Goal: Use online tool/utility: Utilize a website feature to perform a specific function

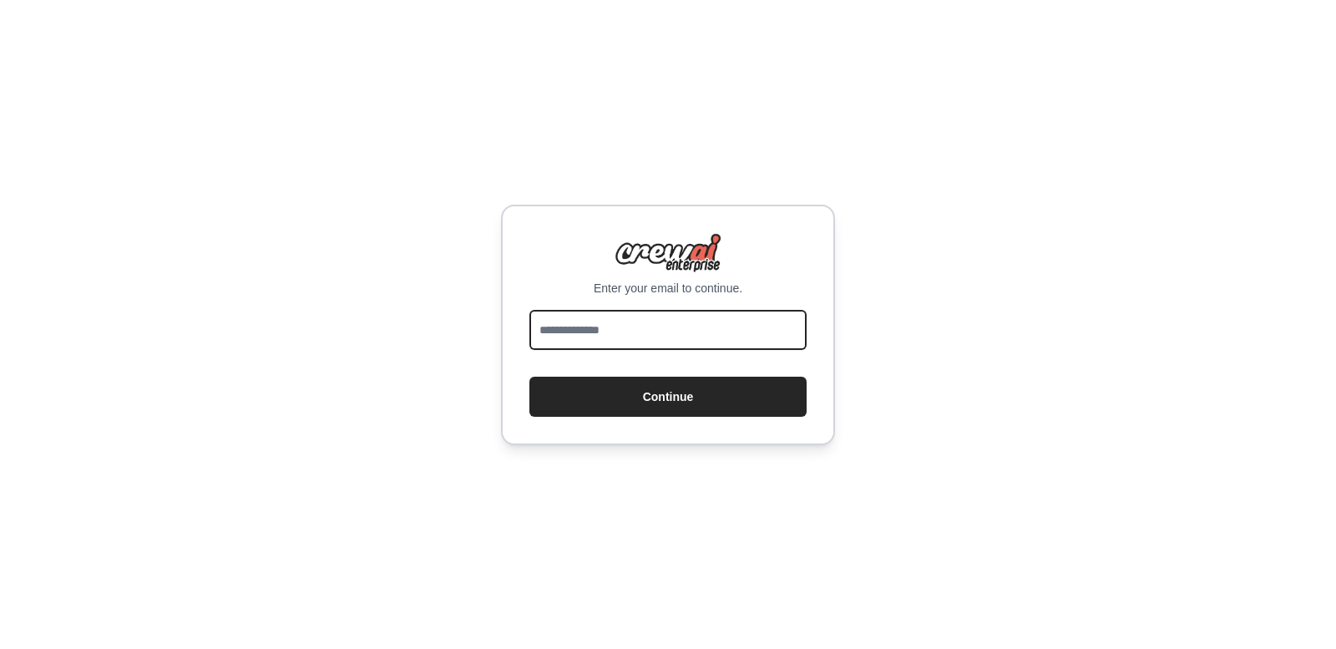
click at [678, 349] on input "email" at bounding box center [667, 330] width 277 height 40
click at [597, 343] on input "email" at bounding box center [667, 330] width 277 height 40
type input "**********"
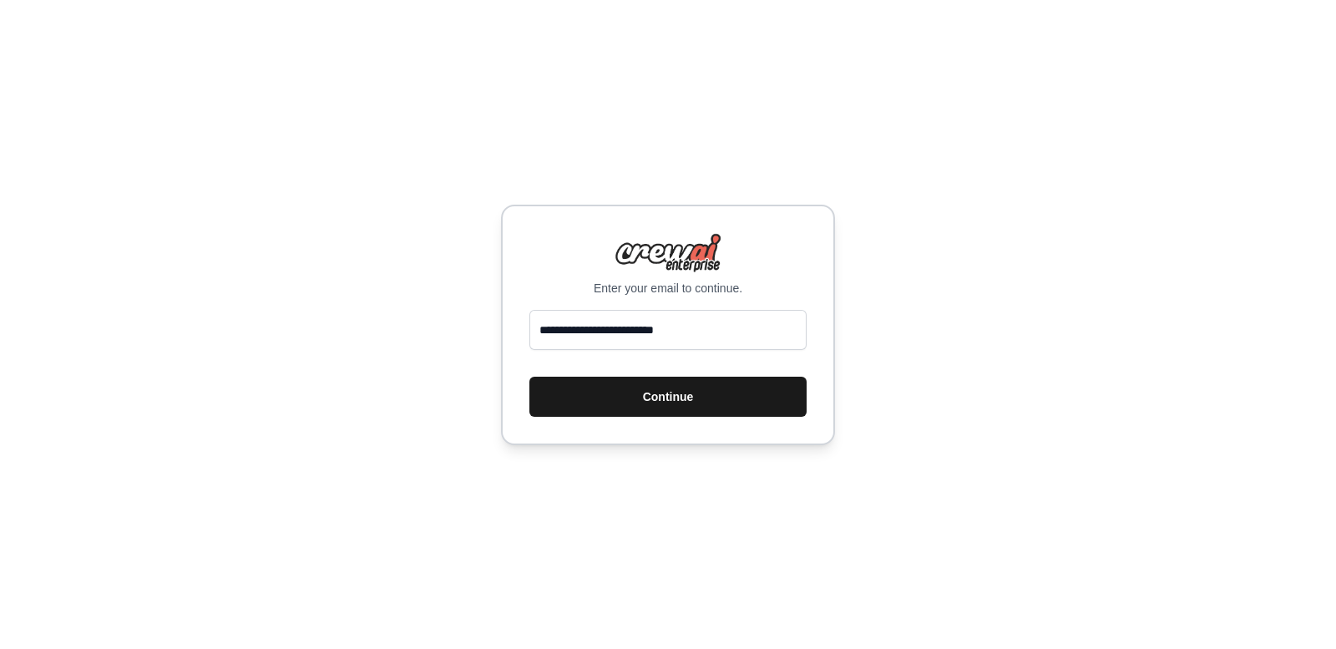
click at [614, 414] on button "Continue" at bounding box center [667, 396] width 277 height 40
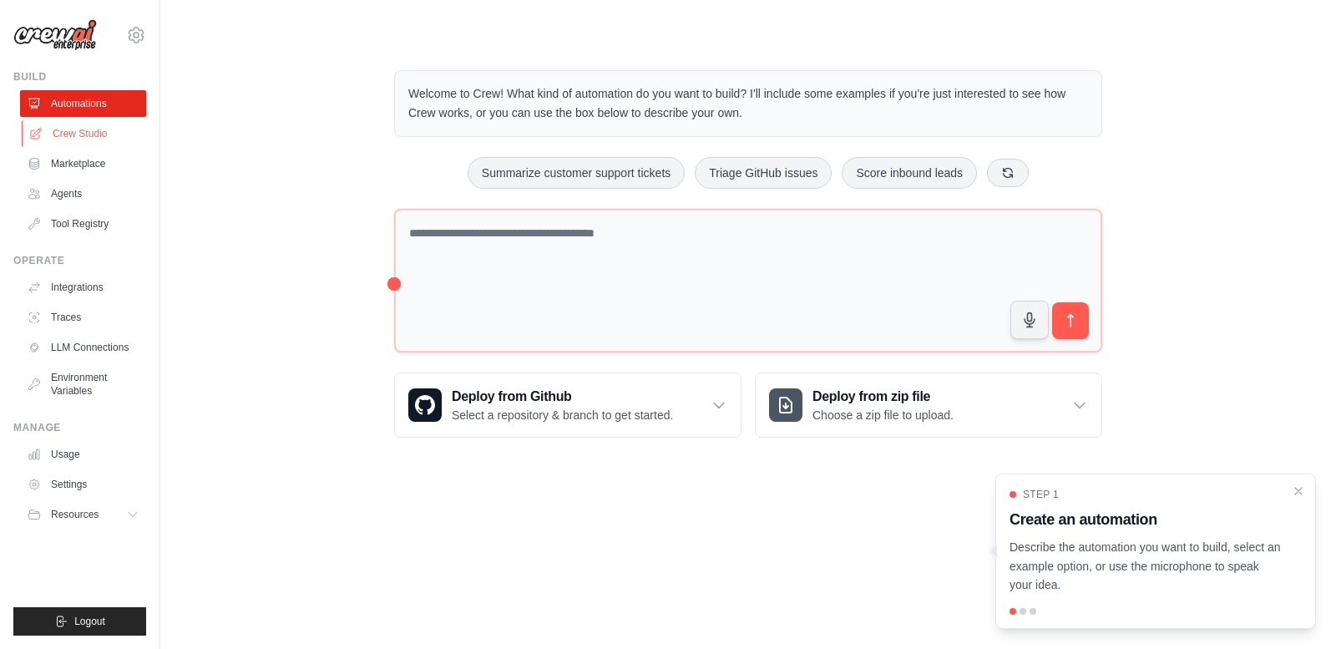
click at [89, 137] on link "Crew Studio" at bounding box center [85, 133] width 126 height 27
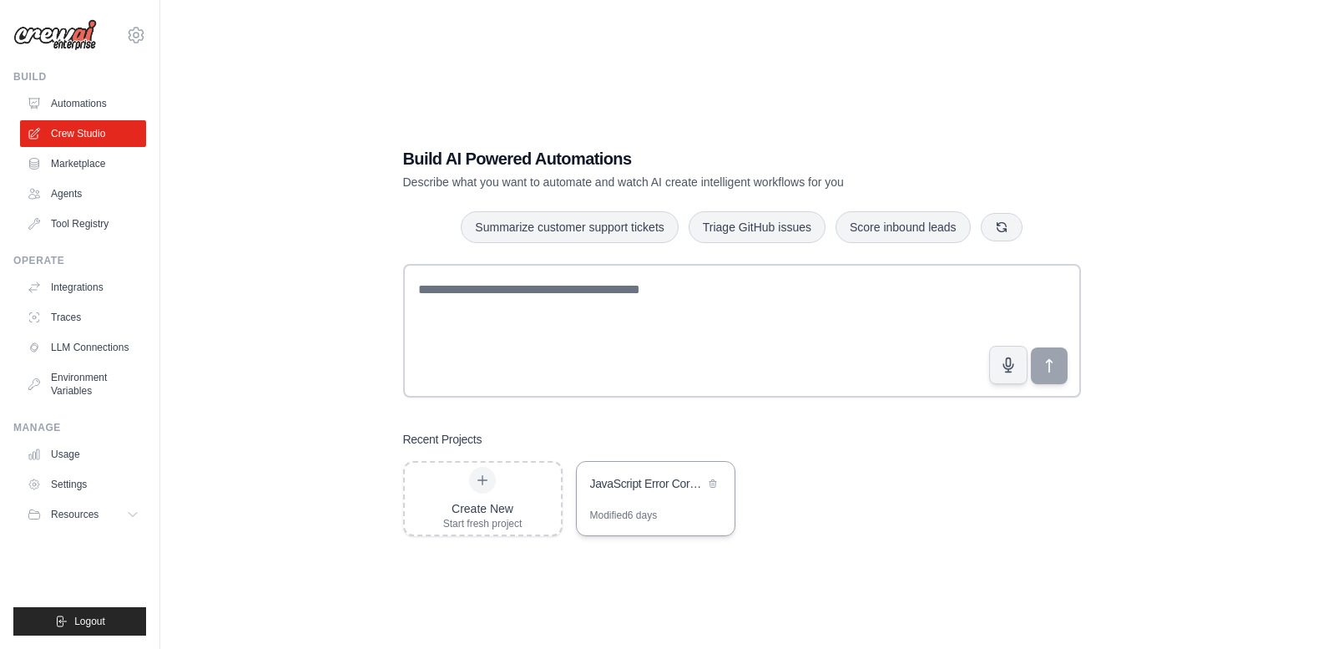
click at [639, 502] on div "JavaScript Error Correction System" at bounding box center [656, 485] width 158 height 47
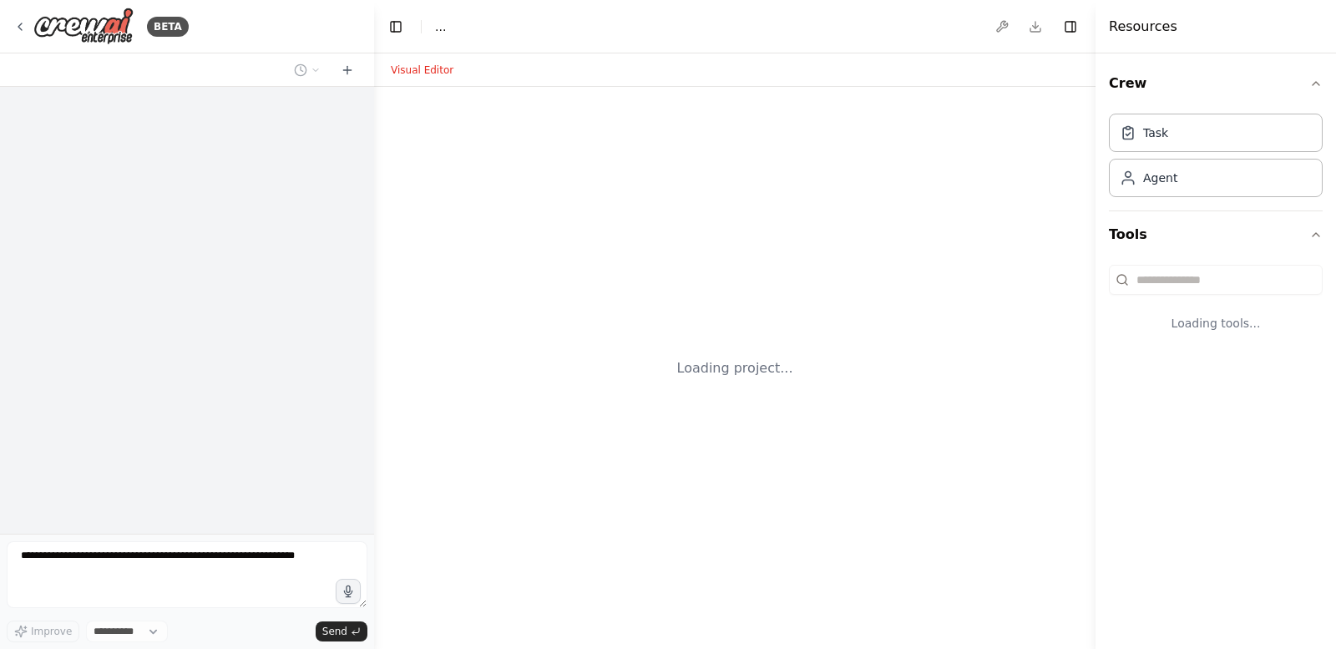
select select "****"
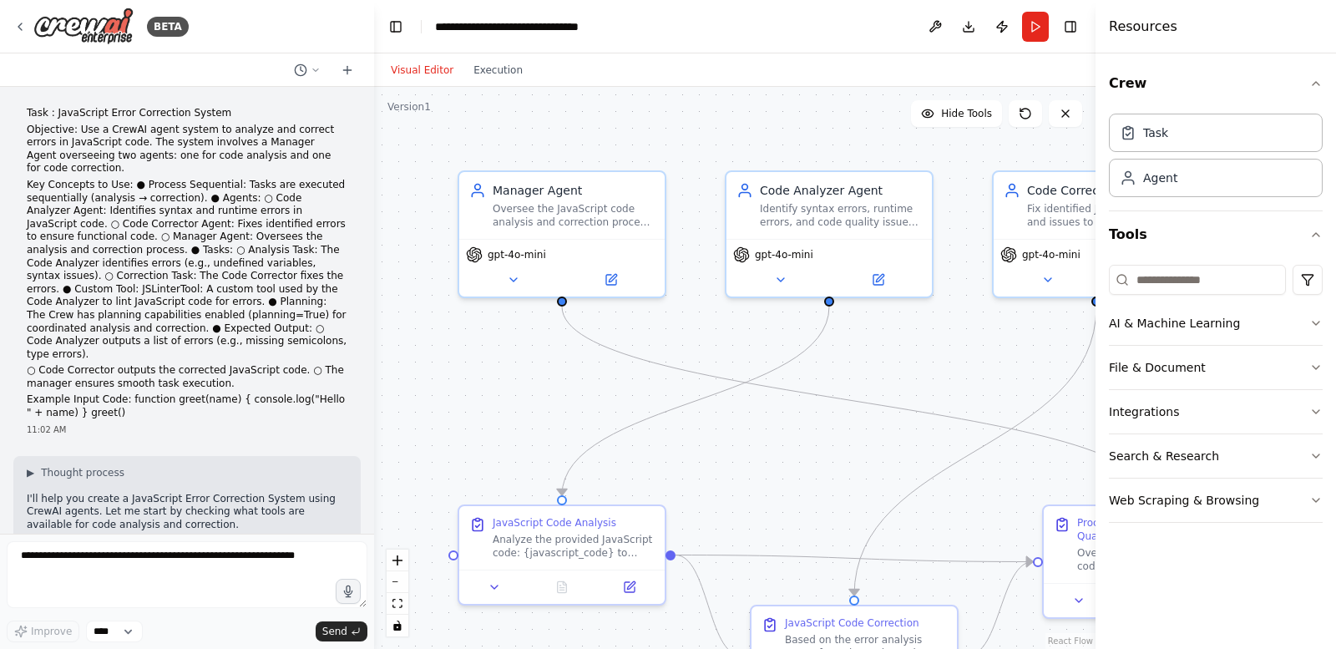
scroll to position [1874, 0]
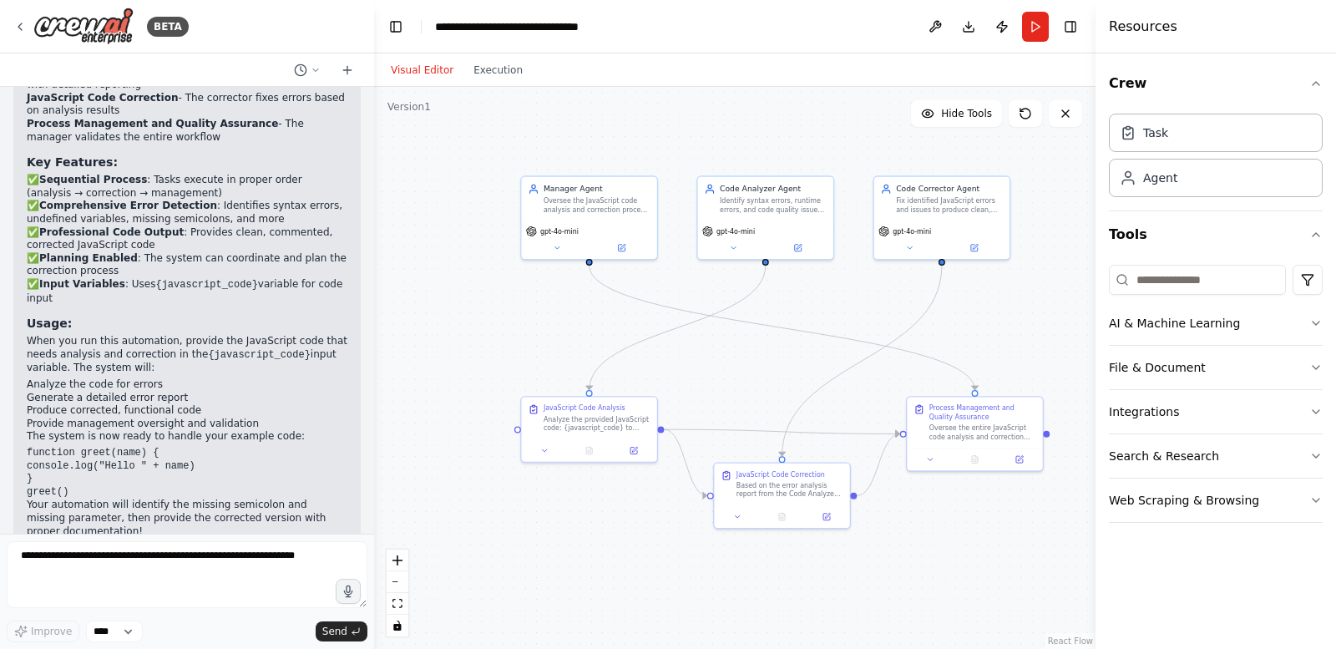
drag, startPoint x: 905, startPoint y: 435, endPoint x: 820, endPoint y: 354, distance: 117.5
click at [820, 354] on div ".deletable-edge-delete-btn { width: 20px; height: 20px; border: 0px solid #ffff…" at bounding box center [734, 368] width 721 height 562
click at [971, 36] on button "Download" at bounding box center [968, 27] width 27 height 30
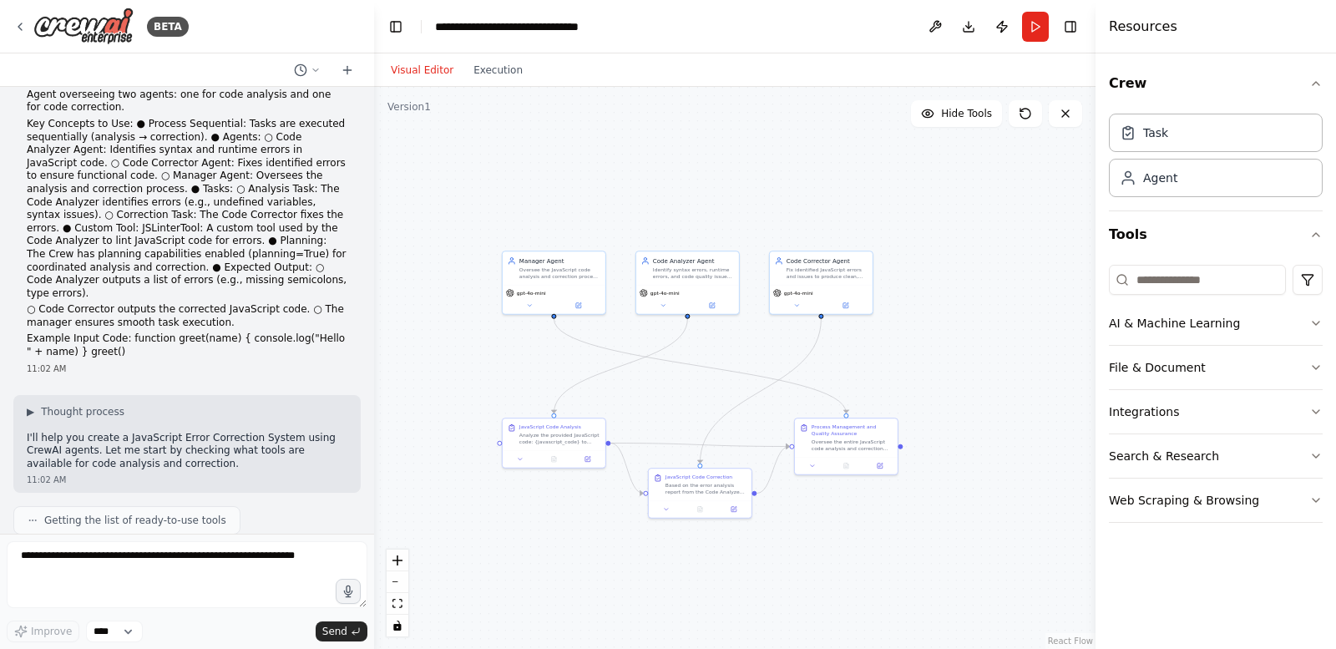
scroll to position [0, 0]
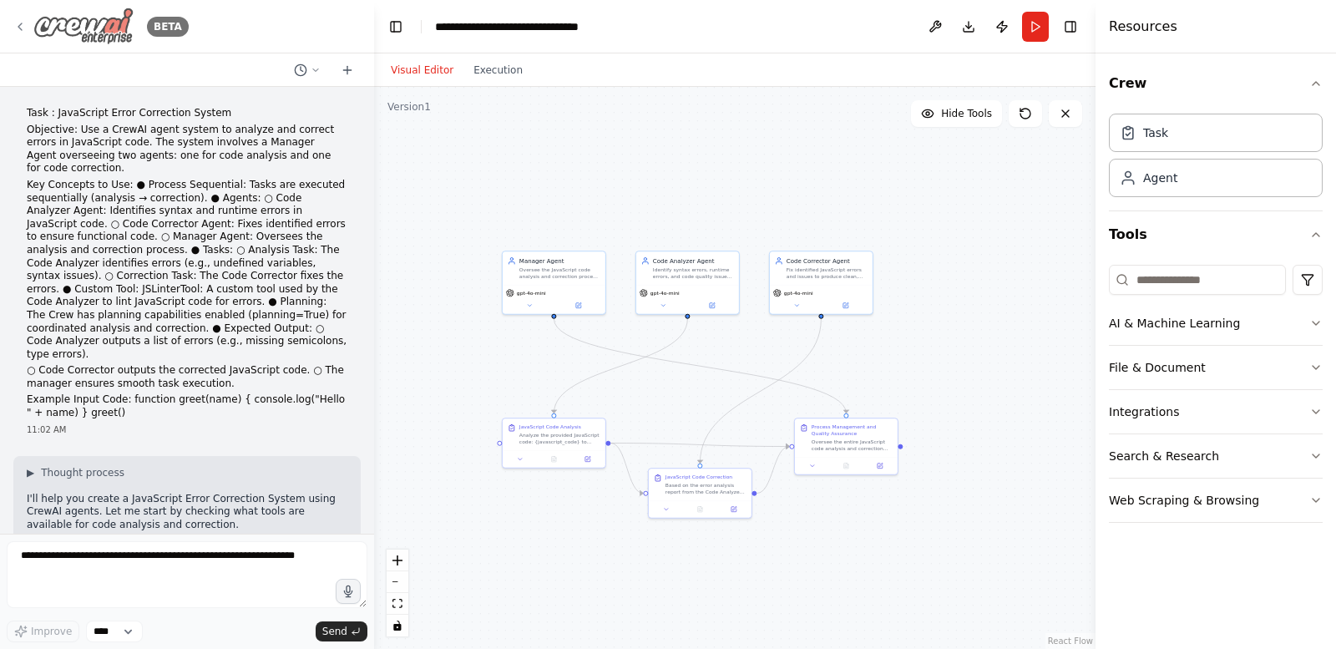
click at [83, 24] on img at bounding box center [83, 27] width 100 height 38
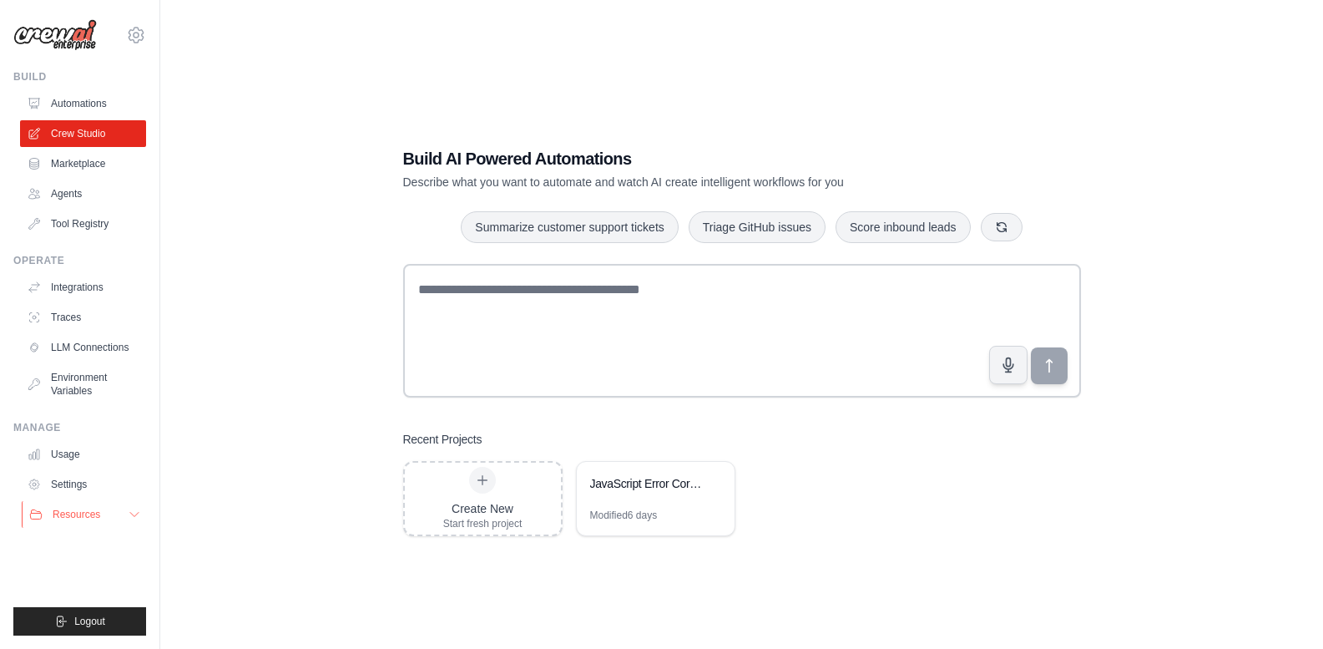
drag, startPoint x: 97, startPoint y: 514, endPoint x: 108, endPoint y: 518, distance: 11.6
click at [97, 514] on span "Resources" at bounding box center [77, 514] width 48 height 13
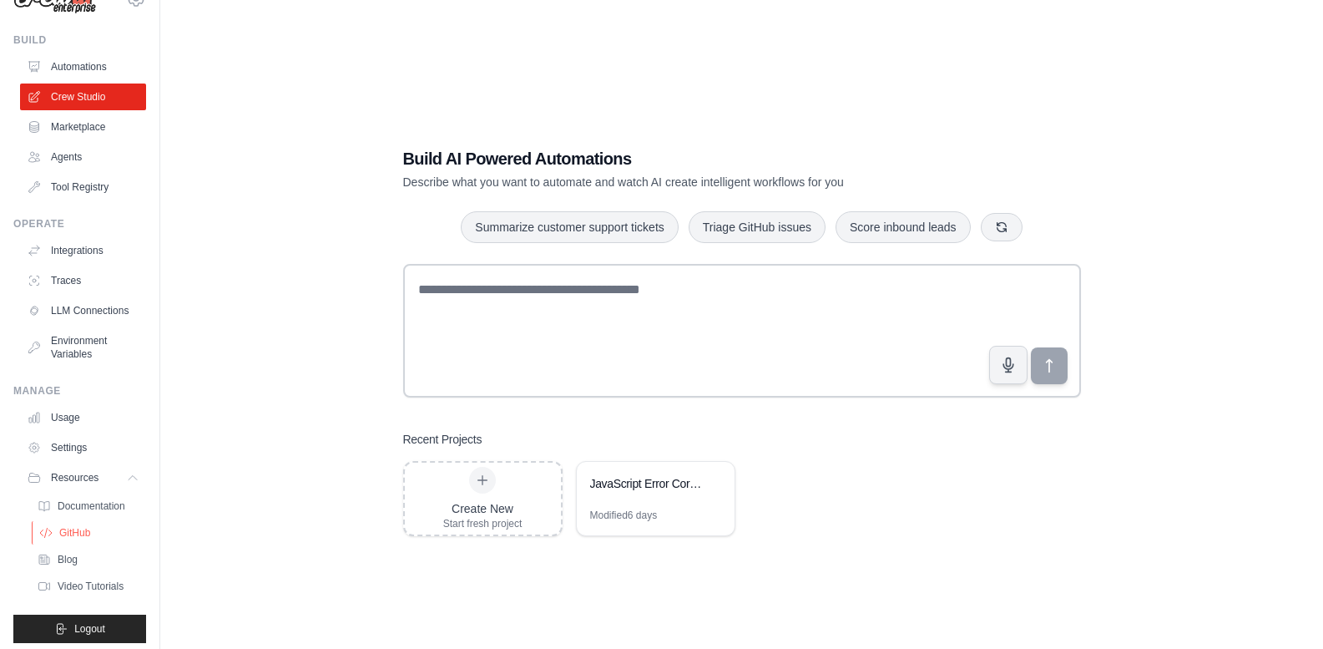
scroll to position [58, 0]
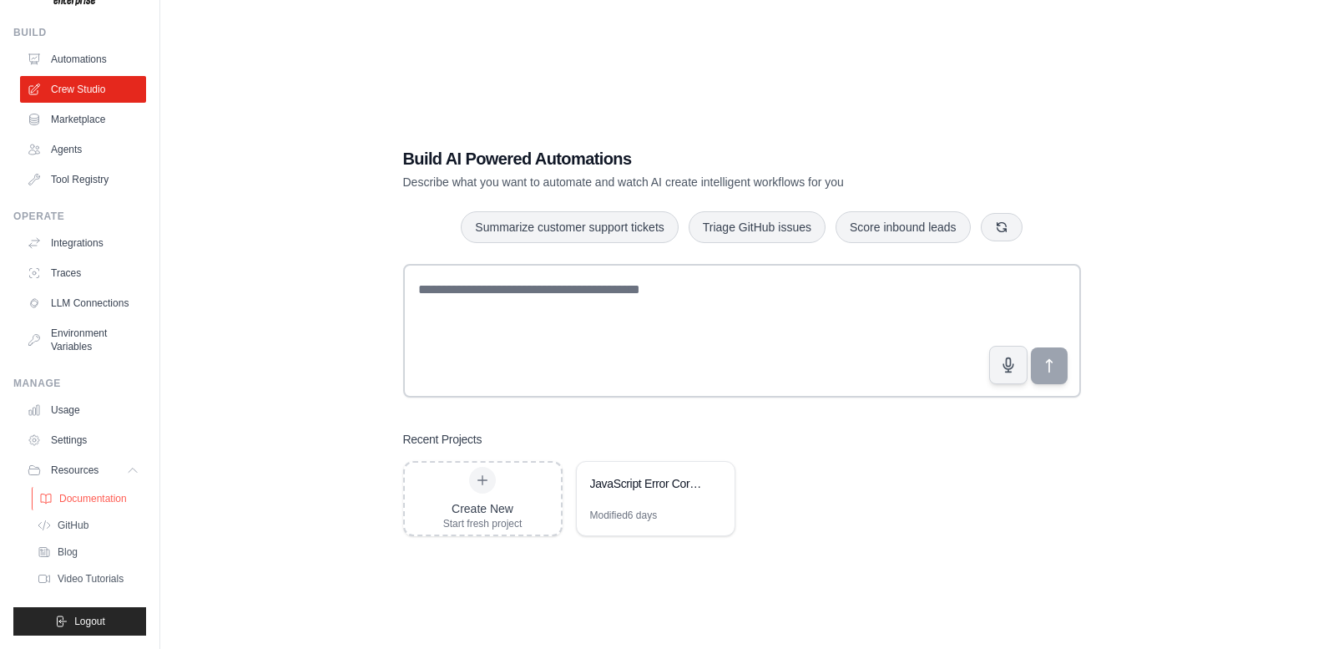
click at [68, 508] on link "Documentation" at bounding box center [90, 498] width 116 height 23
